Goal: Task Accomplishment & Management: Complete application form

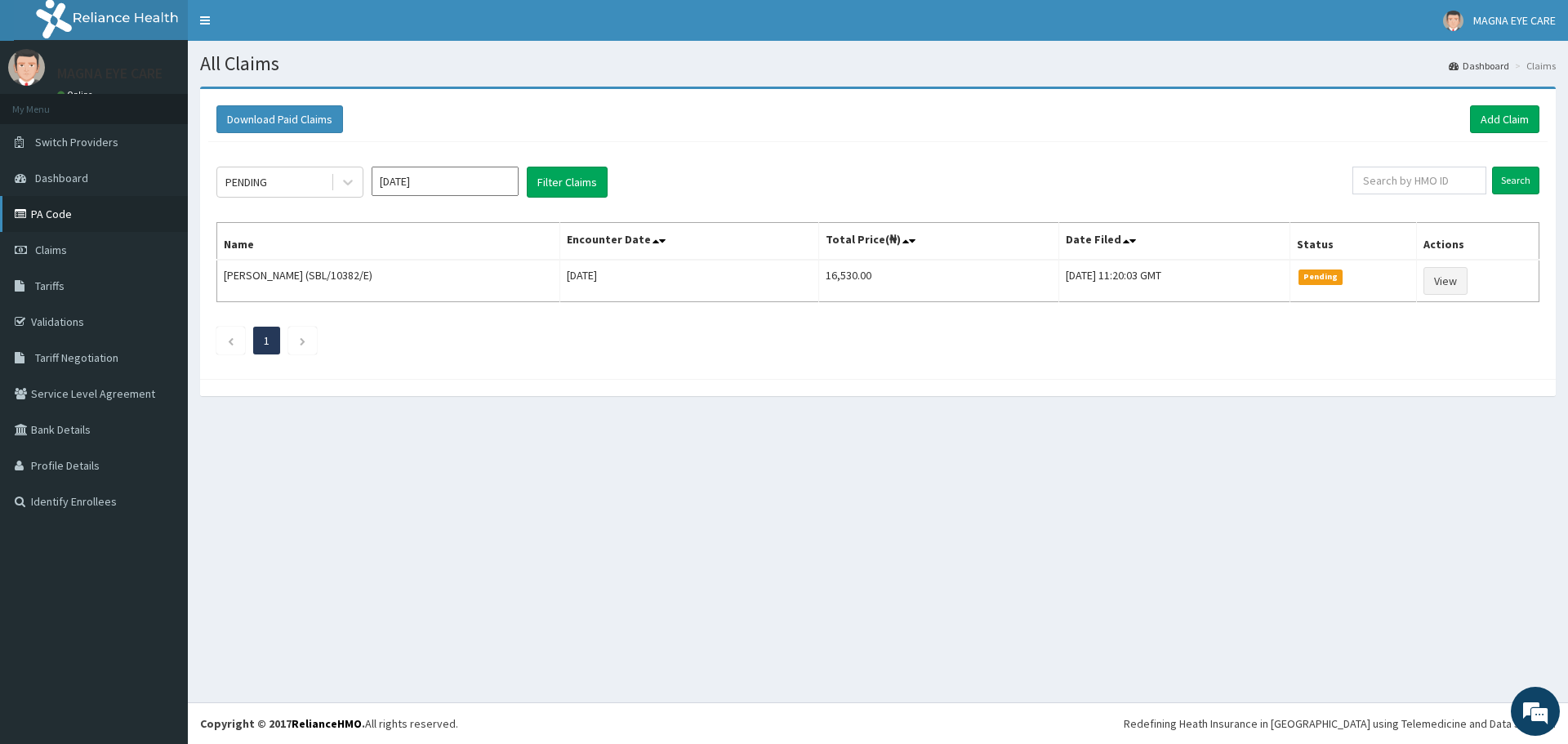
click at [59, 214] on link "PA Code" at bounding box center [94, 213] width 188 height 36
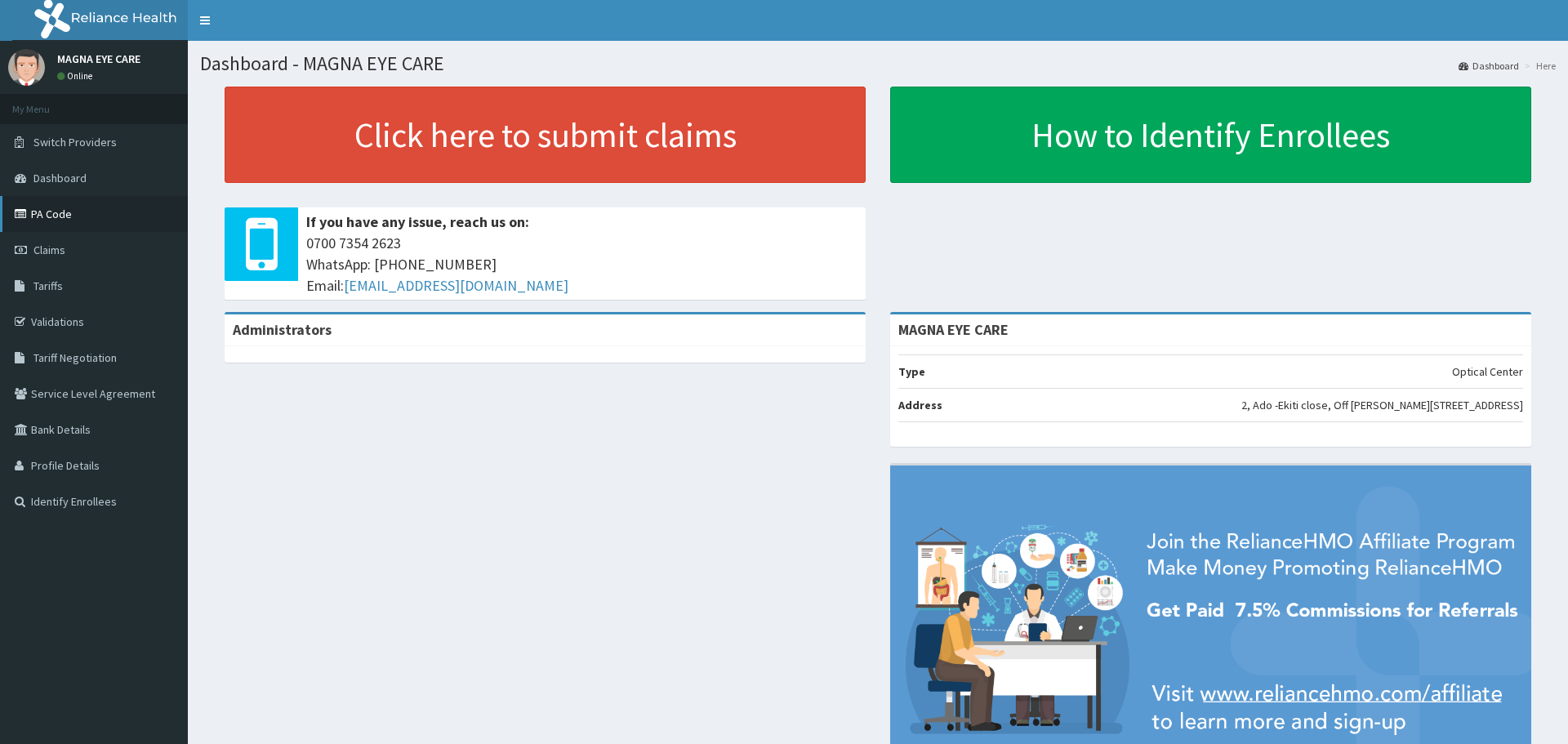
drag, startPoint x: 43, startPoint y: 218, endPoint x: 59, endPoint y: 218, distance: 16.0
click at [44, 218] on link "PA Code" at bounding box center [94, 213] width 188 height 36
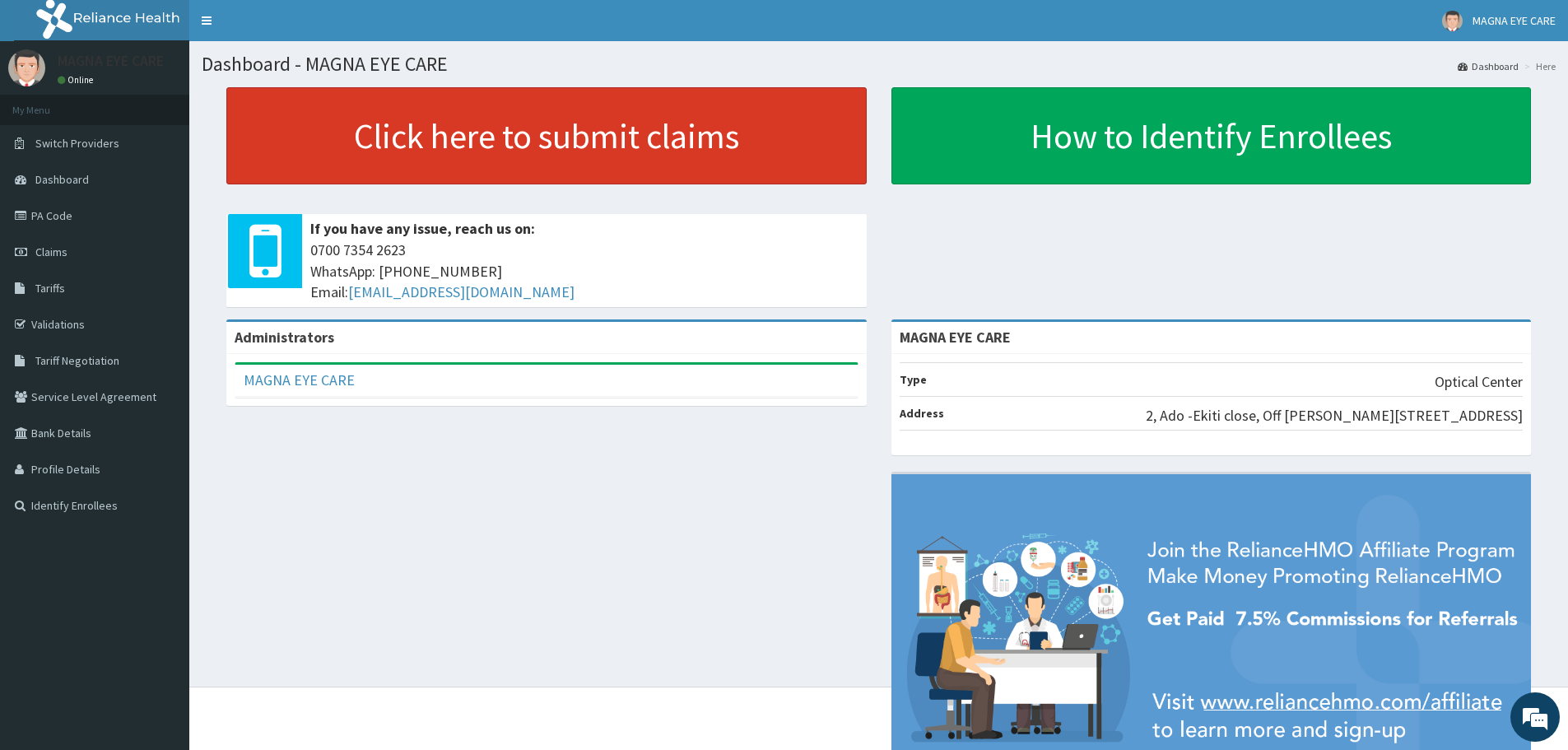
click at [533, 136] on link "Click here to submit claims" at bounding box center [547, 136] width 640 height 97
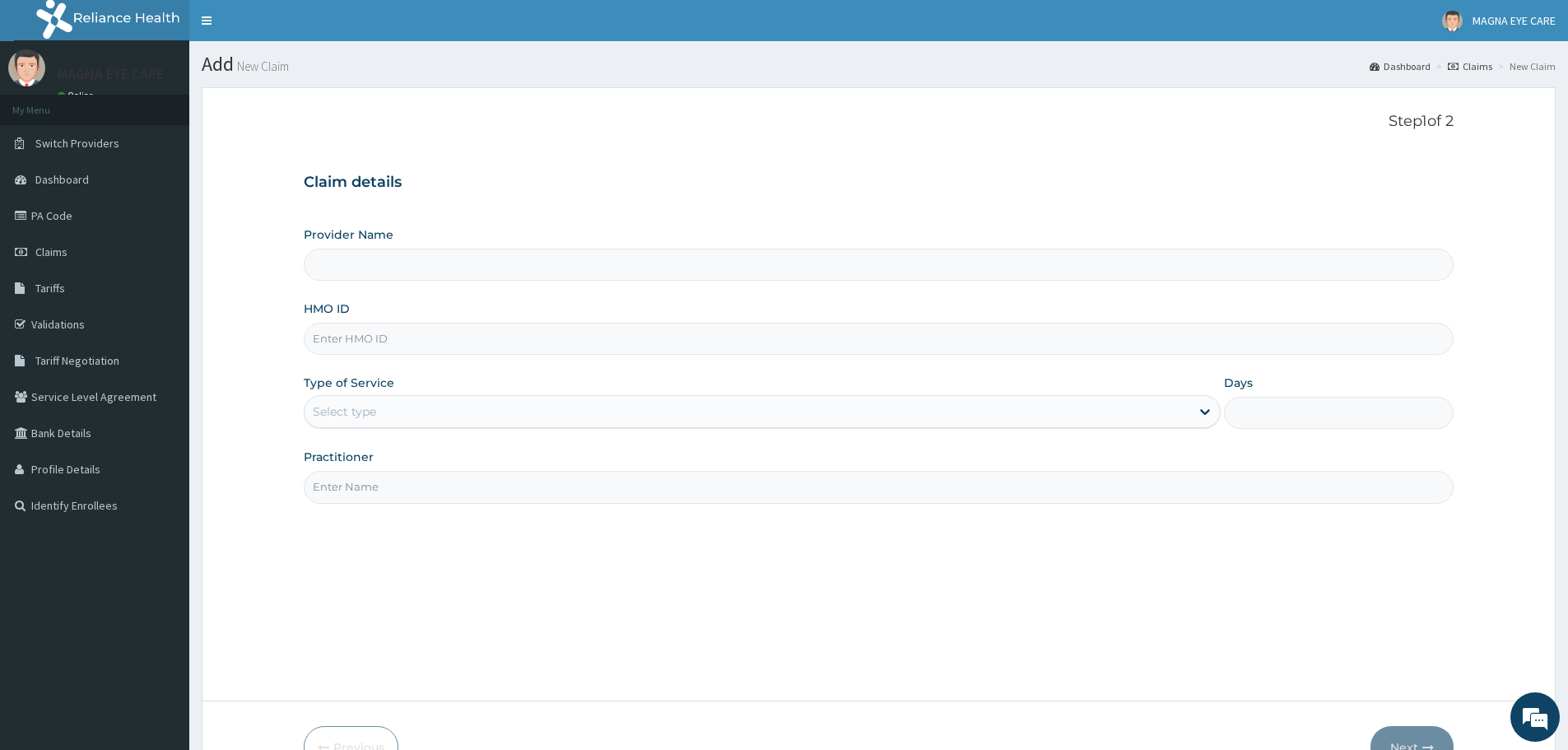
click at [348, 337] on input "HMO ID" at bounding box center [878, 339] width 1150 height 32
type input "MAGNA EYE CARE"
paste input "PAY/10140/A"
type input "PAY/10140/A"
click at [340, 411] on div "Select type" at bounding box center [344, 411] width 63 height 17
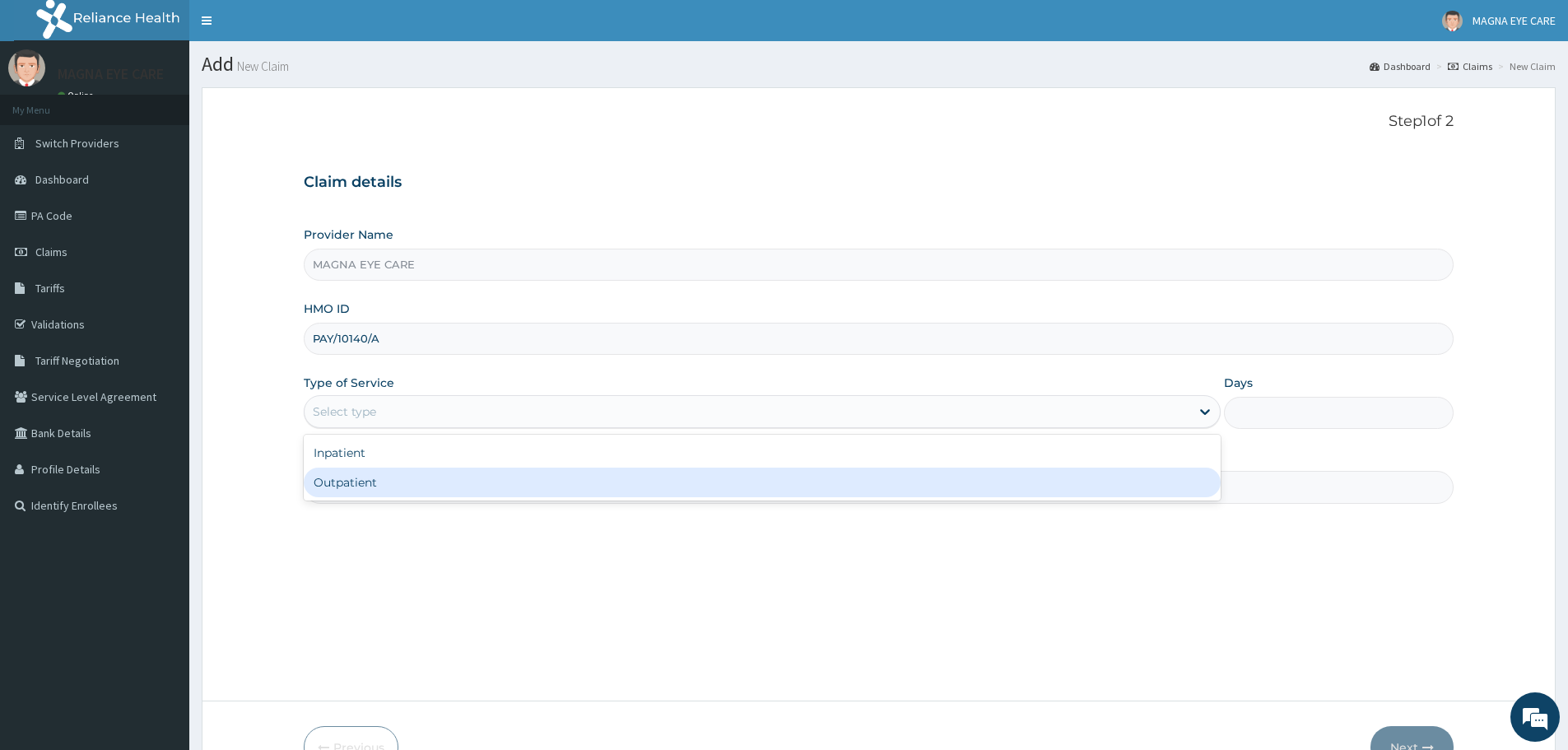
click at [363, 488] on div "Outpatient" at bounding box center [762, 482] width 917 height 29
type input "1"
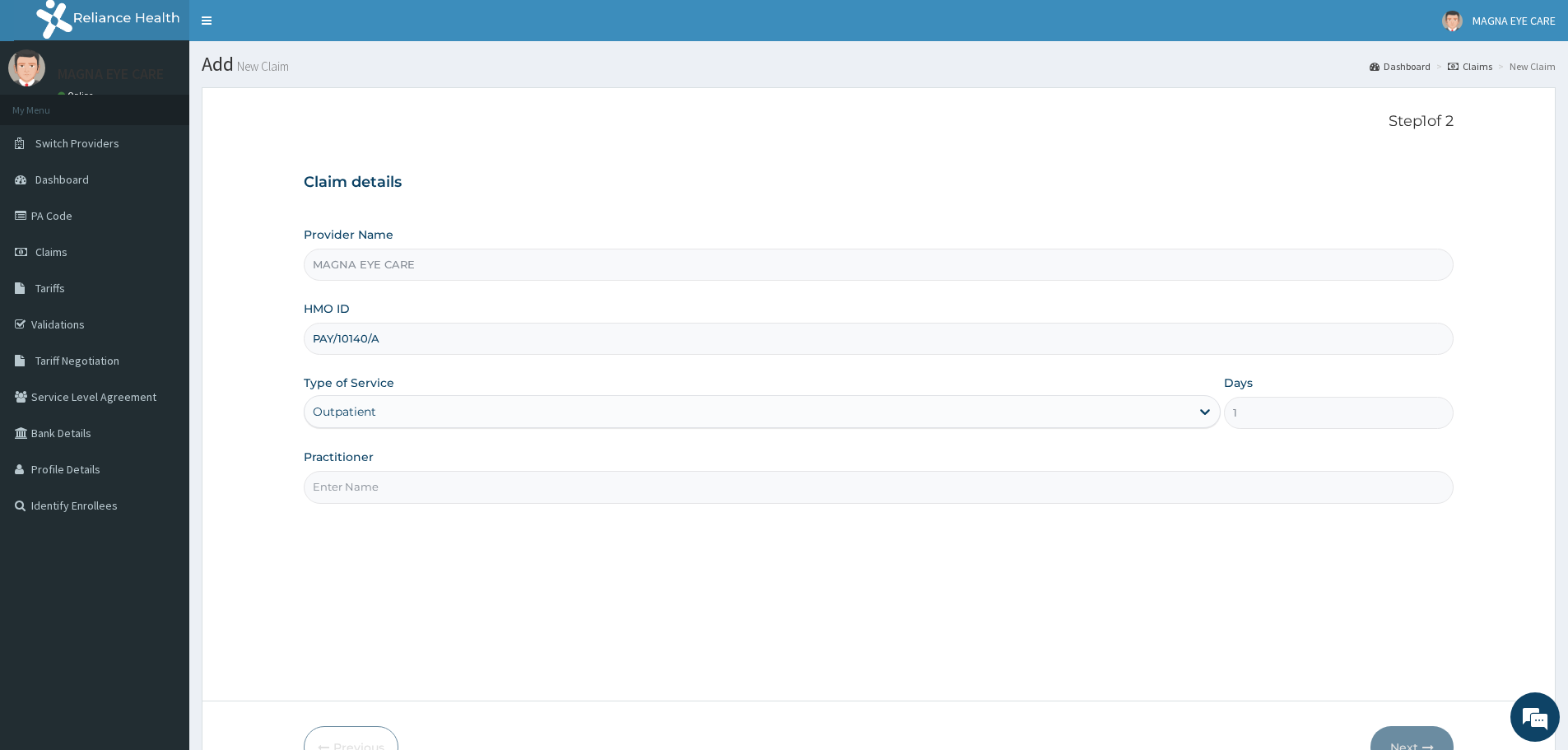
click at [571, 488] on input "Practitioner" at bounding box center [878, 487] width 1150 height 32
type input "DR ANNABELLE"
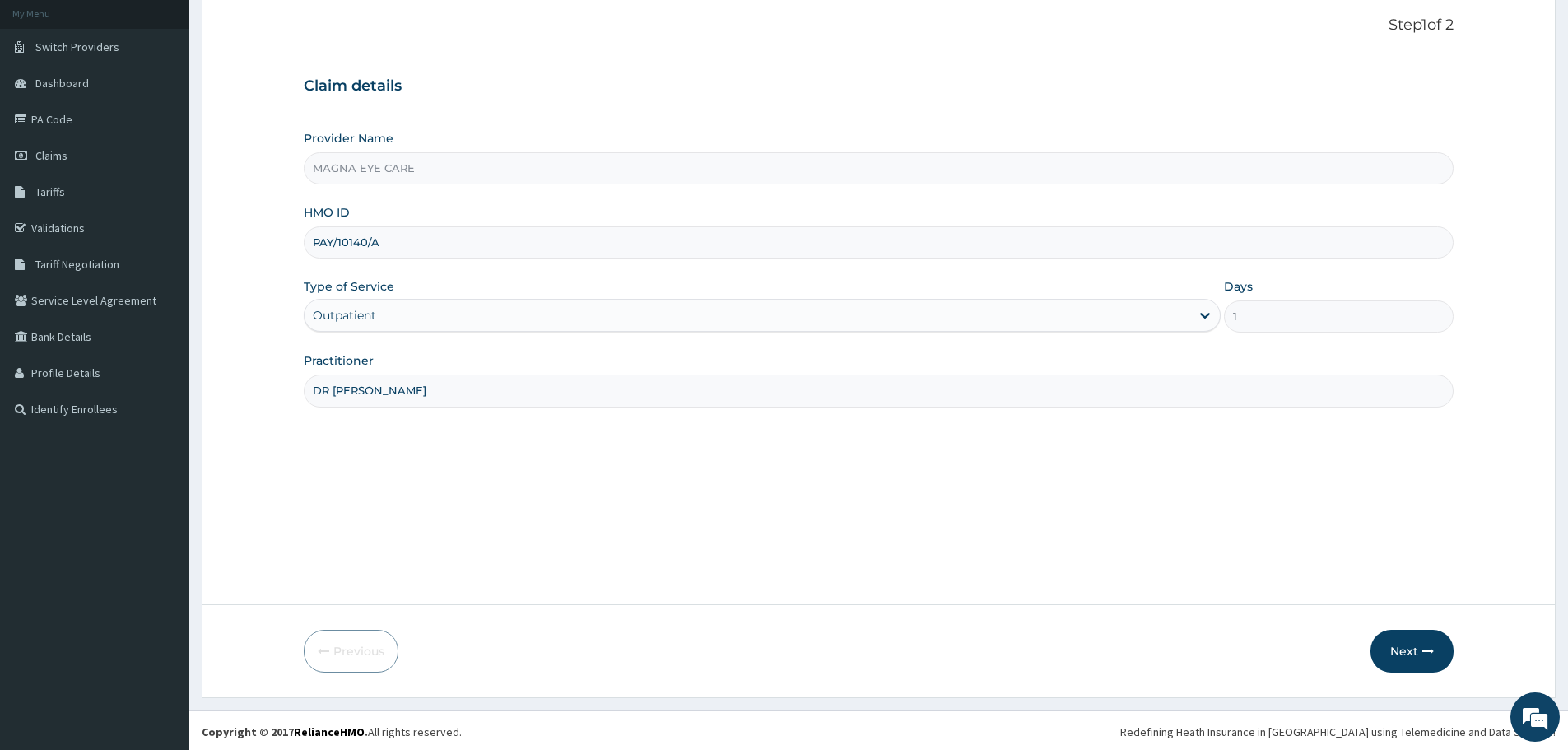
scroll to position [99, 0]
click at [1401, 637] on button "Next" at bounding box center [1411, 648] width 83 height 43
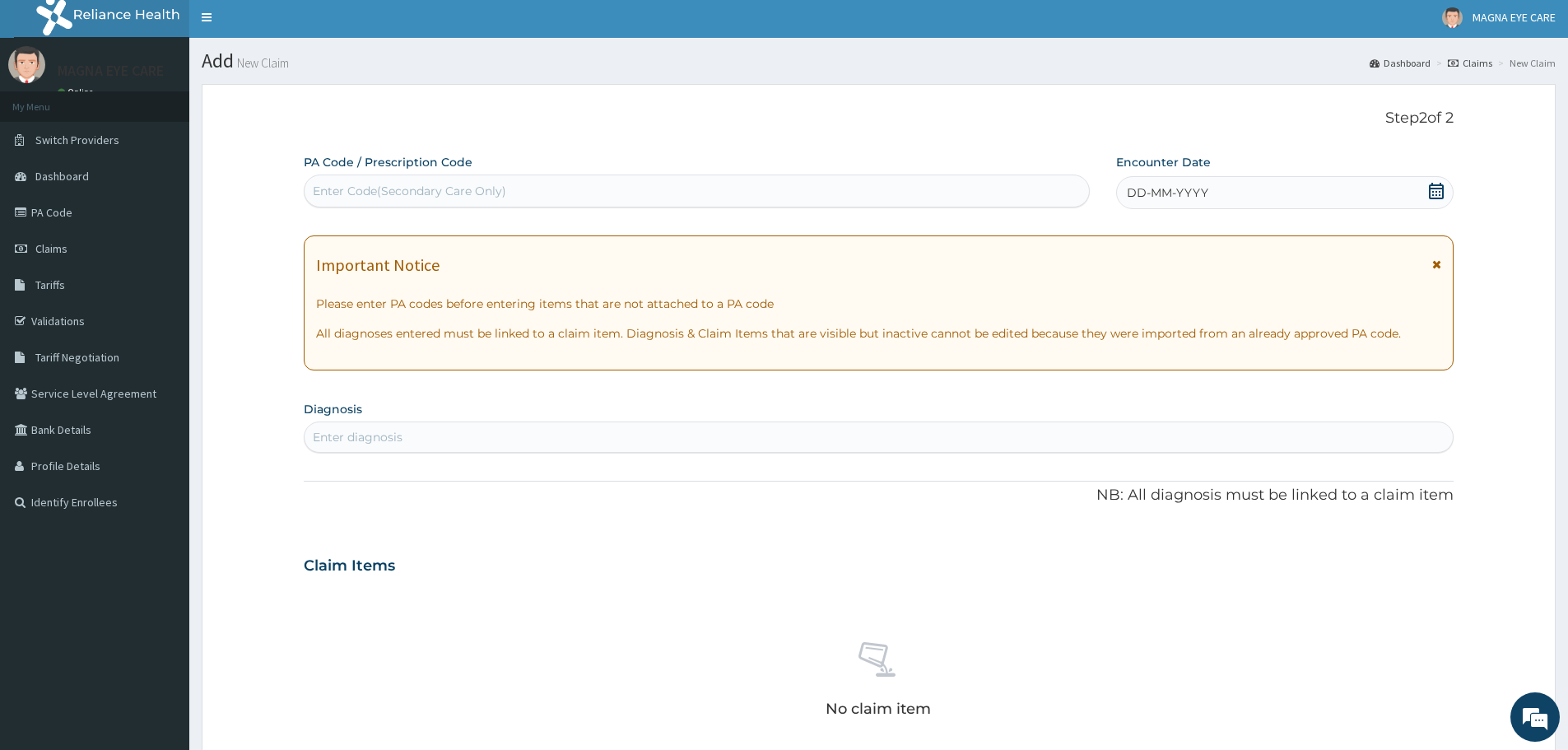
scroll to position [0, 0]
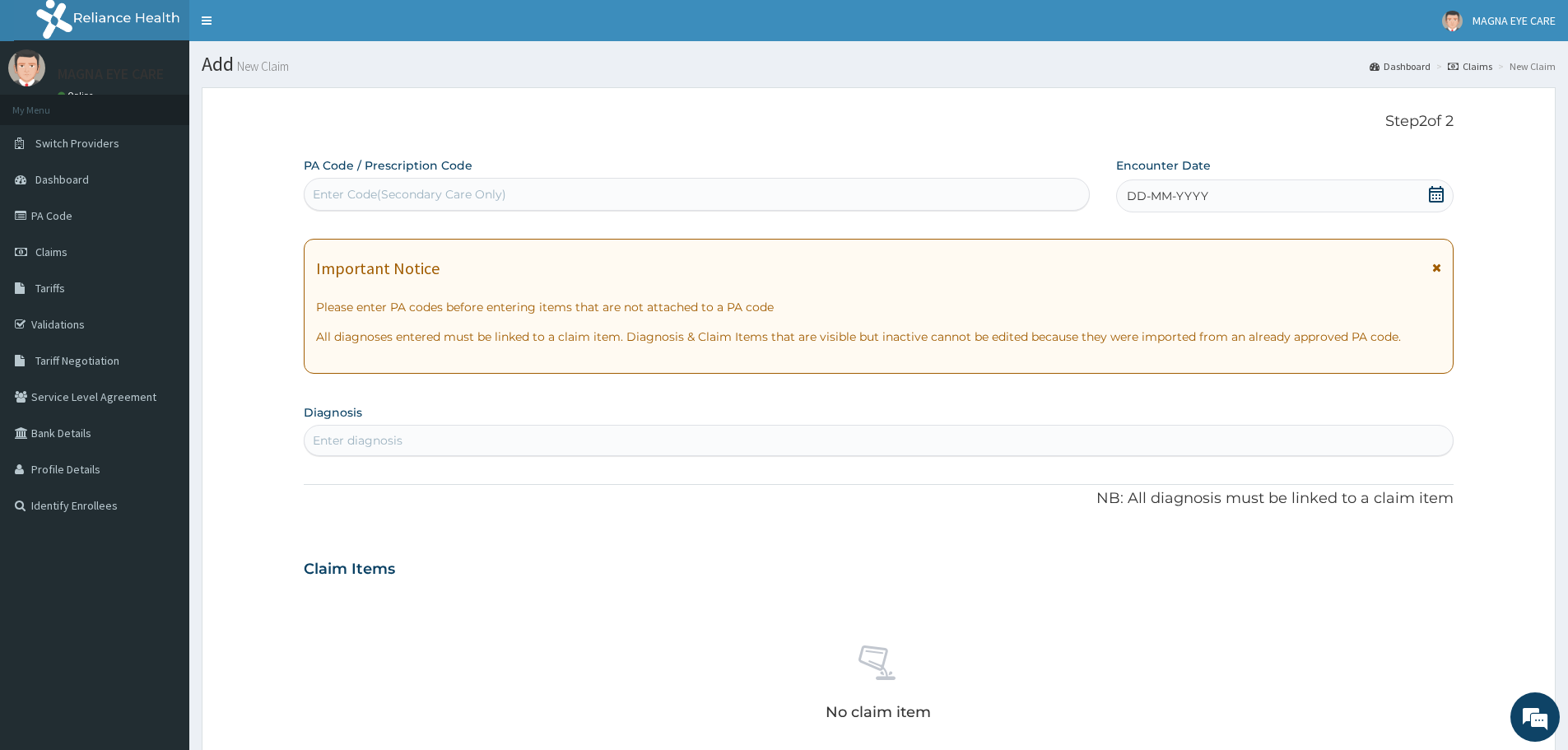
click at [555, 190] on div "Enter Code(Secondary Care Only)" at bounding box center [696, 194] width 784 height 27
paste input "PA/4FFA69"
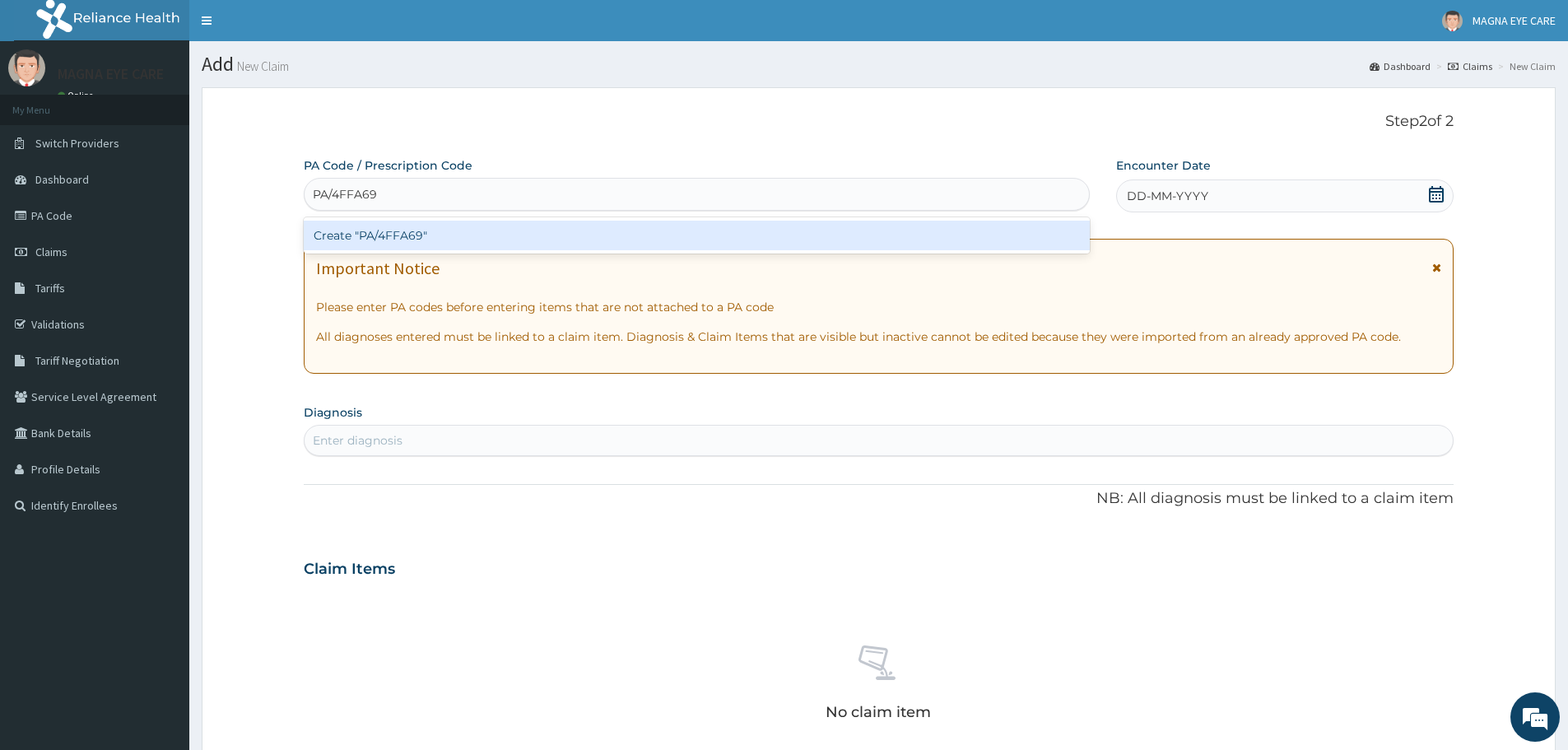
type input "PA/4FFA69"
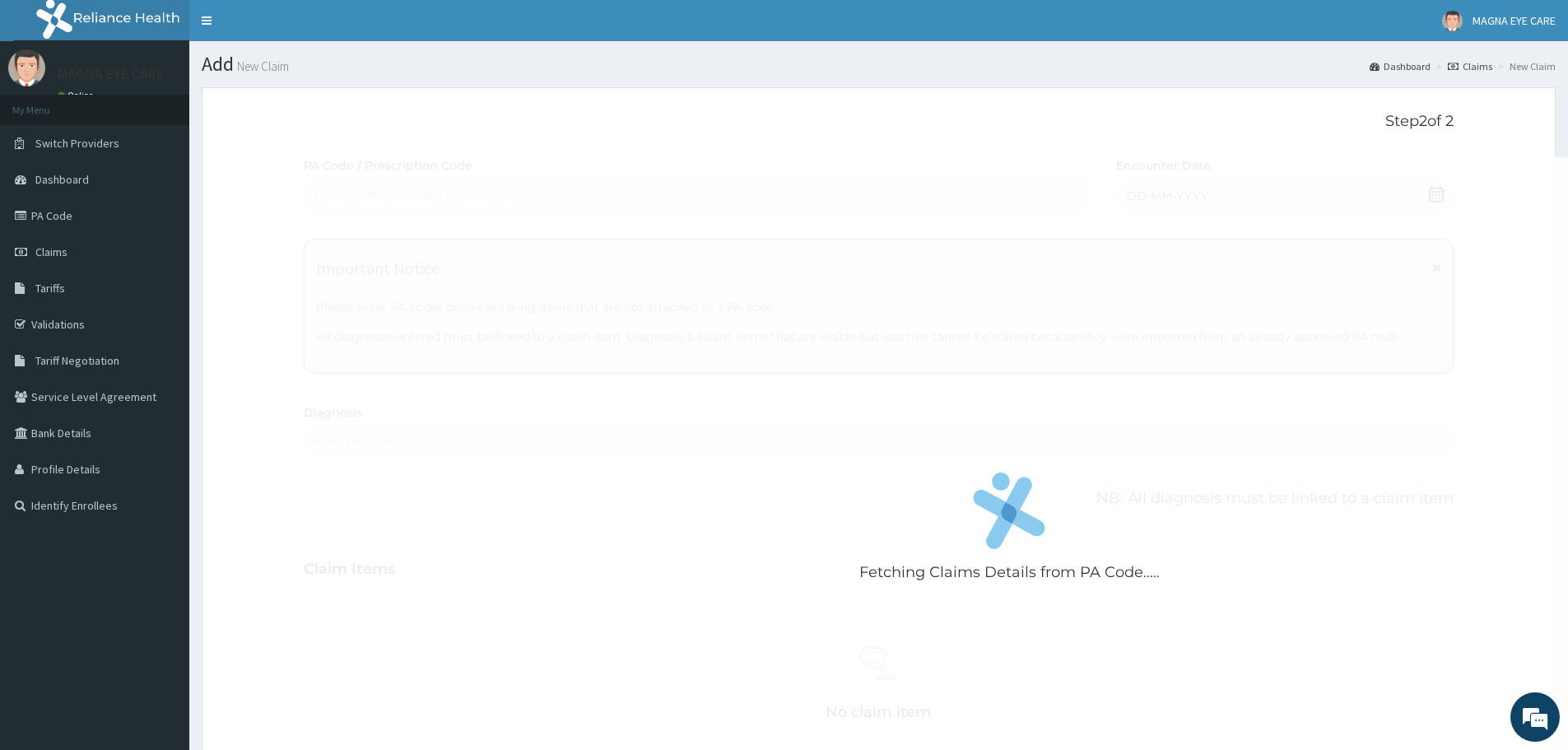
click at [241, 359] on form "Step 2 of 2 Fetching Claims Details from PA Code..... PA Code / Prescription Co…" at bounding box center [878, 599] width 1353 height 1024
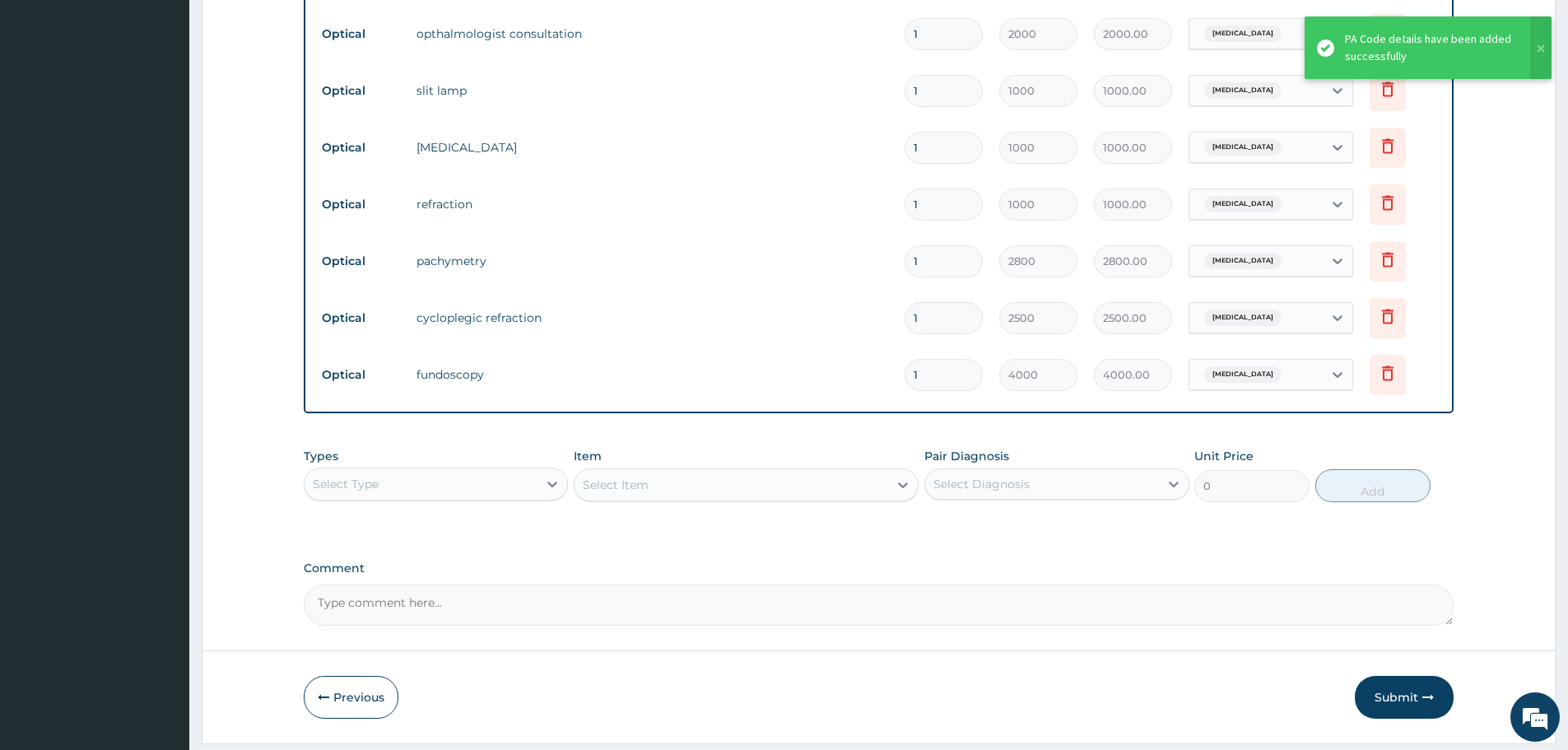
scroll to position [740, 0]
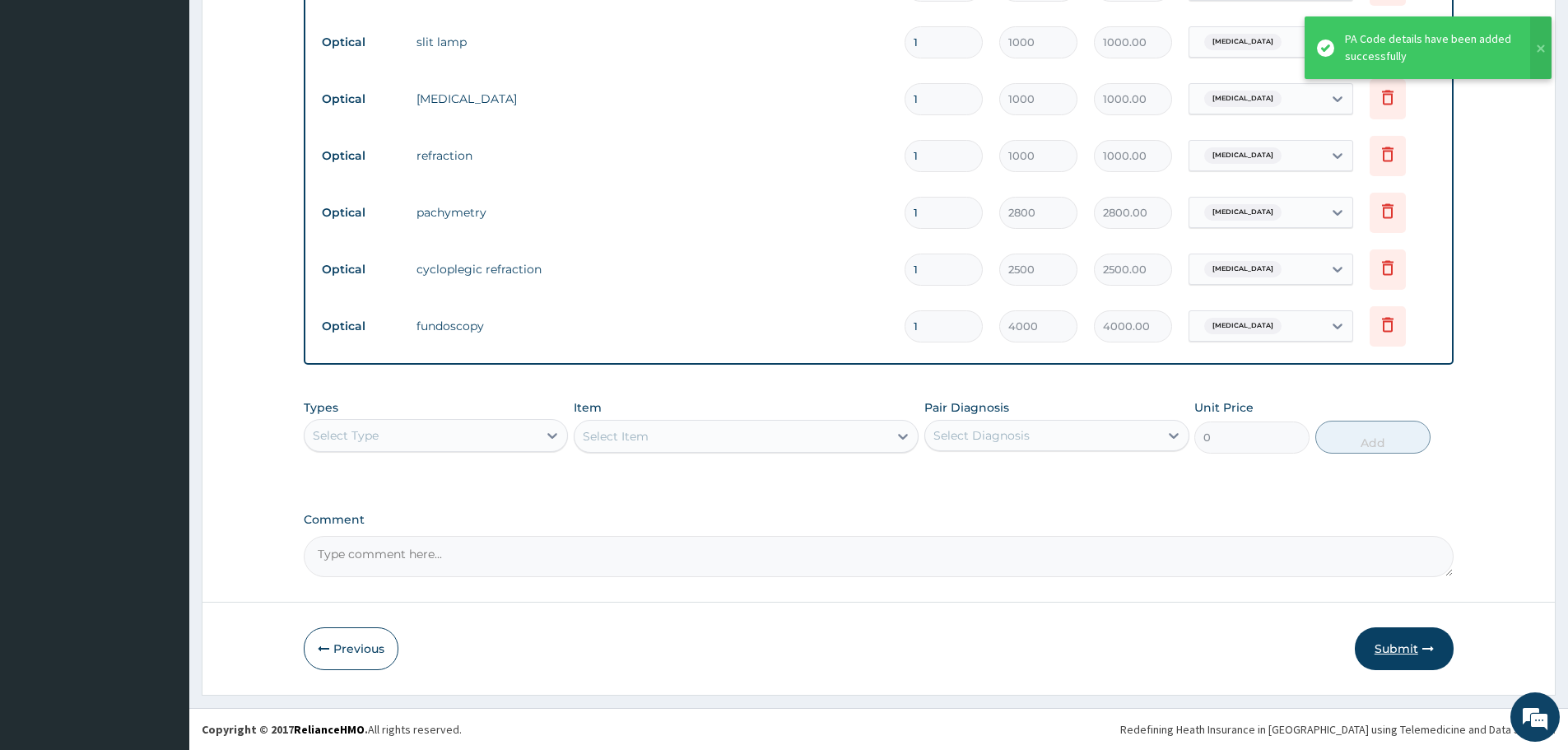
click at [1419, 656] on button "Submit" at bounding box center [1404, 648] width 99 height 43
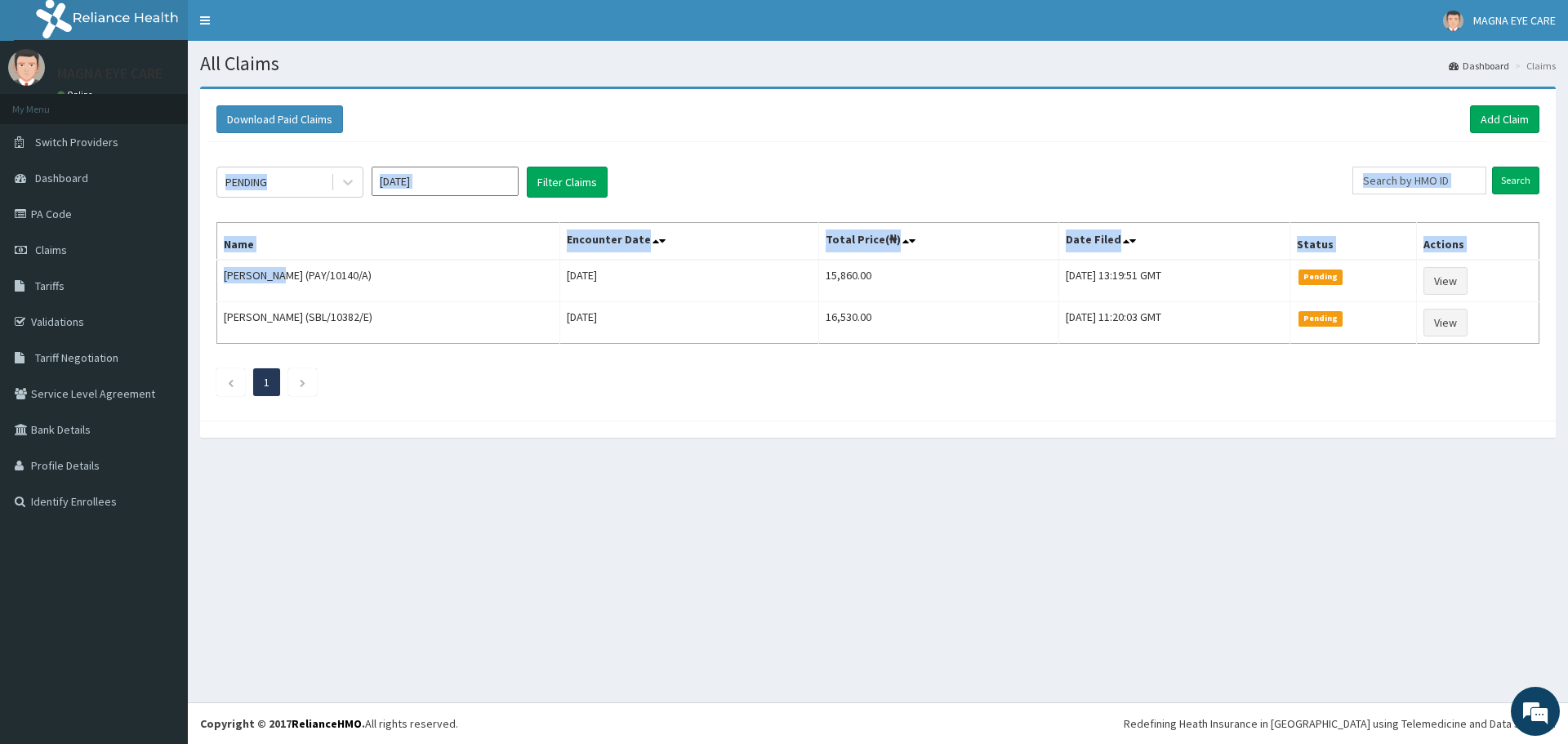
drag, startPoint x: 282, startPoint y: 276, endPoint x: 206, endPoint y: 274, distance: 76.0
click at [206, 274] on div "Download Paid Claims Add Claim × Note you can only download claims within a max…" at bounding box center [878, 255] width 1356 height 331
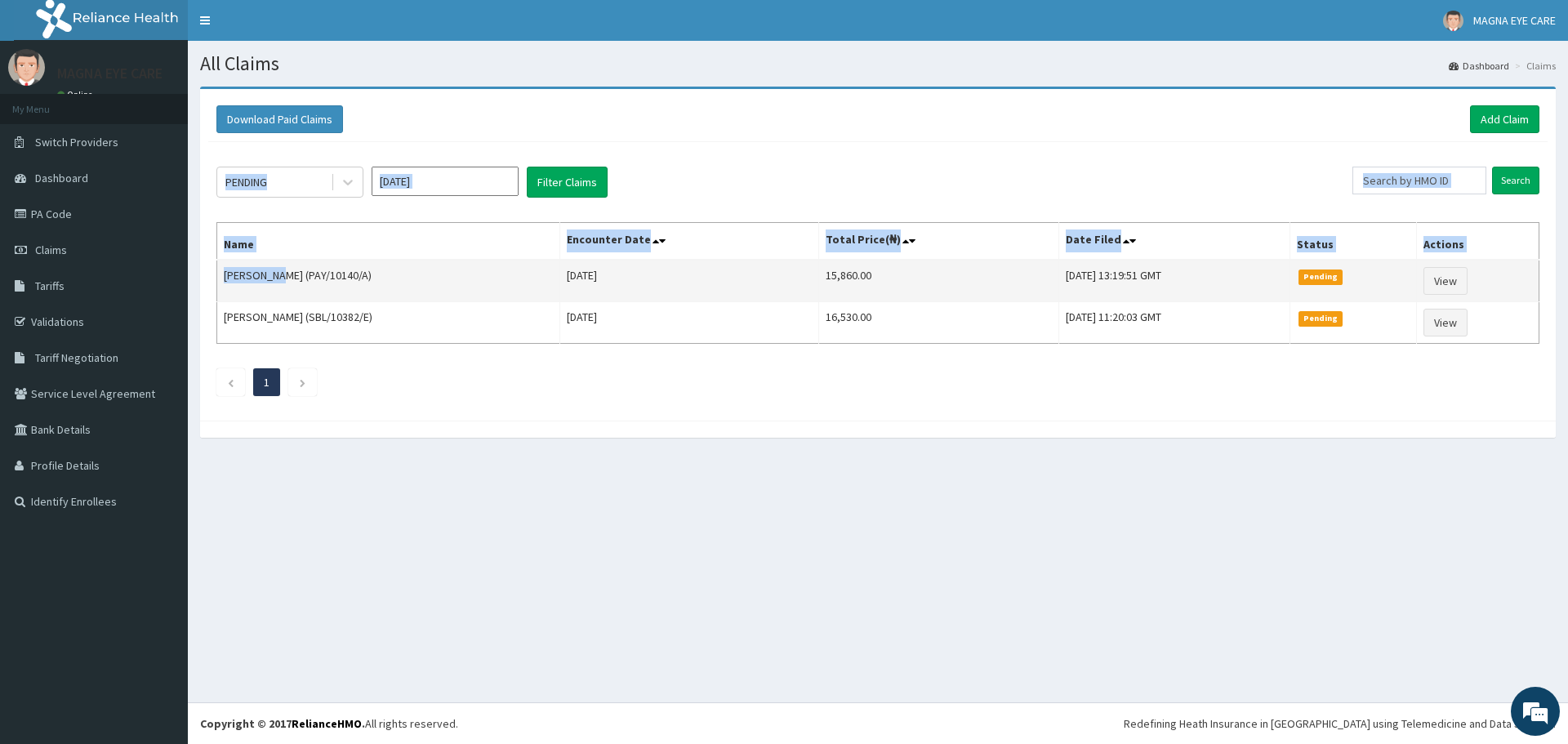
click at [252, 276] on td "[PERSON_NAME] (PAY/10140/A)" at bounding box center [389, 280] width 343 height 43
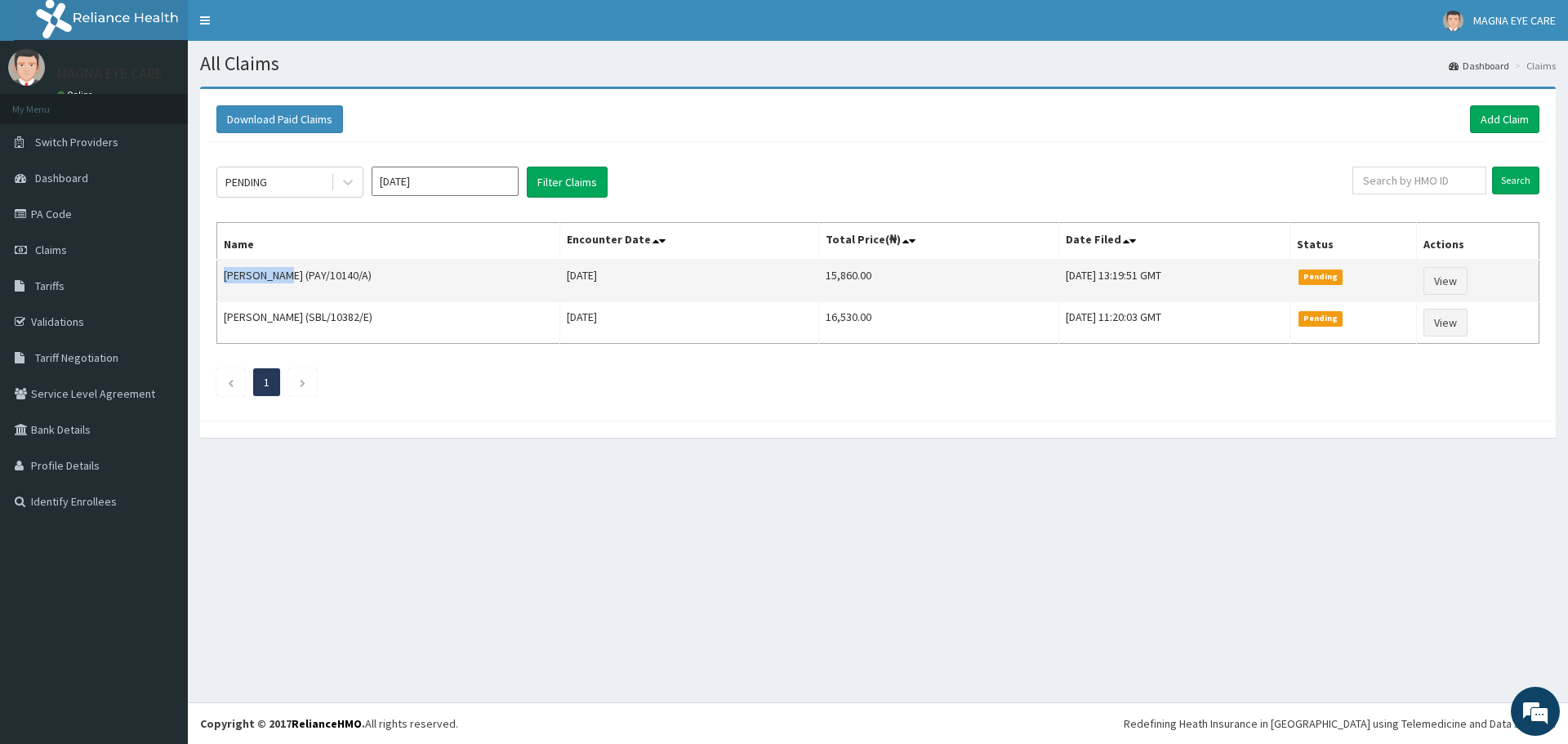
drag, startPoint x: 283, startPoint y: 275, endPoint x: 223, endPoint y: 280, distance: 60.2
click at [223, 280] on td "[PERSON_NAME] (PAY/10140/A)" at bounding box center [389, 280] width 343 height 43
copy td "[PERSON_NAME]"
